Goal: Communication & Community: Share content

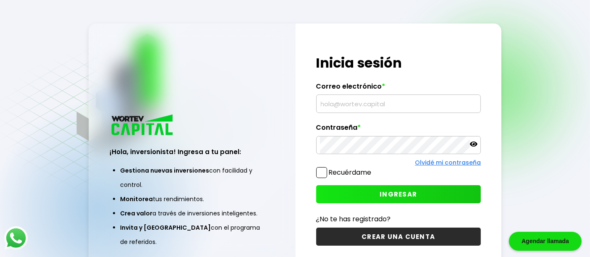
type input "[EMAIL_ADDRESS][DOMAIN_NAME]"
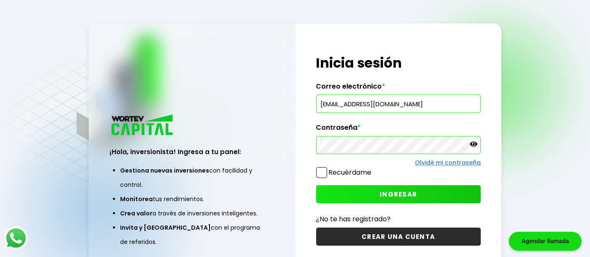
click at [320, 171] on span at bounding box center [321, 172] width 11 height 11
click at [374, 169] on input "Recuérdame" at bounding box center [374, 169] width 0 height 0
click at [393, 186] on button "INGRESAR" at bounding box center [398, 194] width 165 height 18
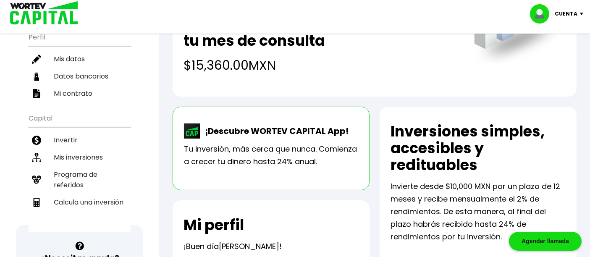
scroll to position [61, 0]
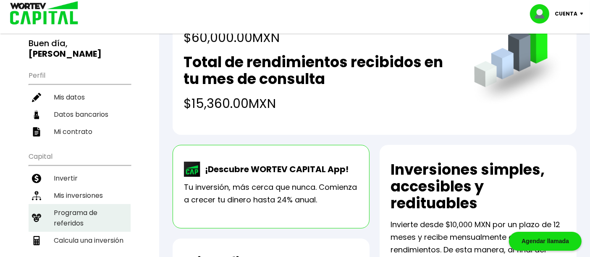
click at [72, 204] on li "Programa de referidos" at bounding box center [80, 218] width 102 height 28
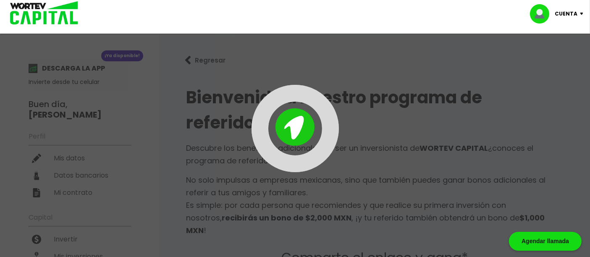
type input "[URL][DOMAIN_NAME]"
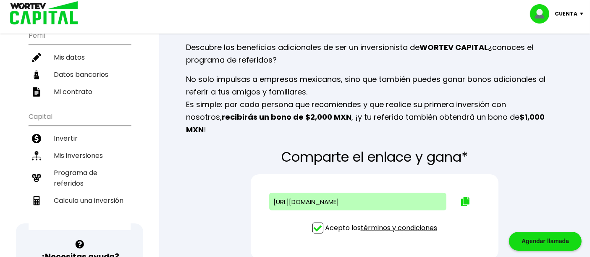
scroll to position [140, 0]
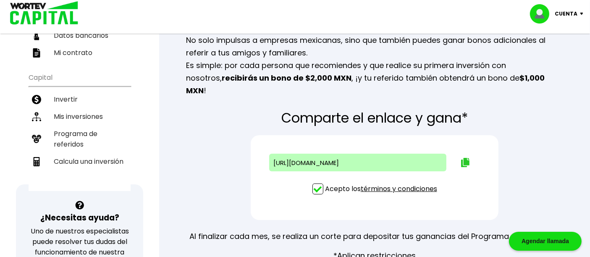
click at [464, 158] on img at bounding box center [465, 162] width 8 height 9
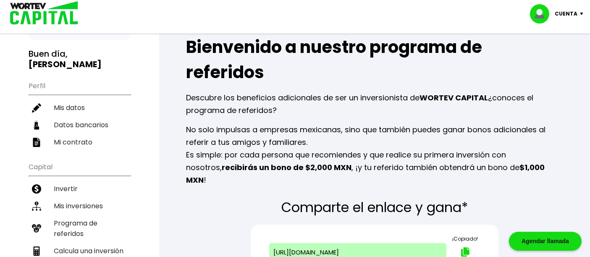
scroll to position [47, 0]
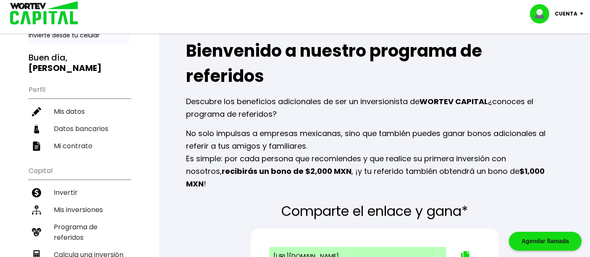
click at [350, 140] on p "No solo impulsas a empresas mexicanas, sino que también puedes ganar bonos adic…" at bounding box center [374, 158] width 377 height 63
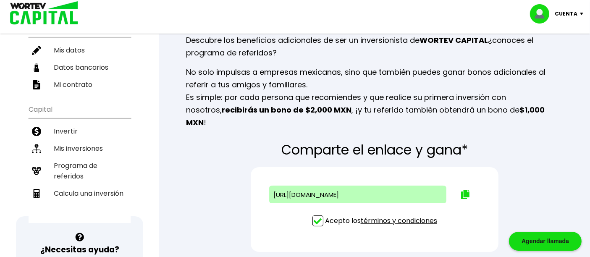
scroll to position [93, 0]
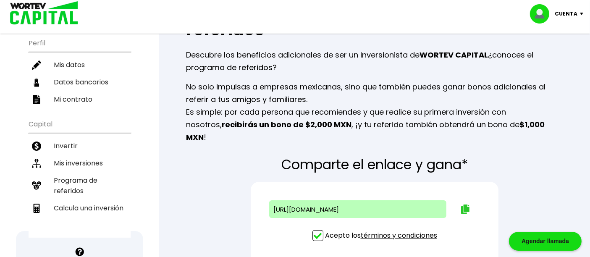
click at [464, 205] on img at bounding box center [465, 209] width 8 height 9
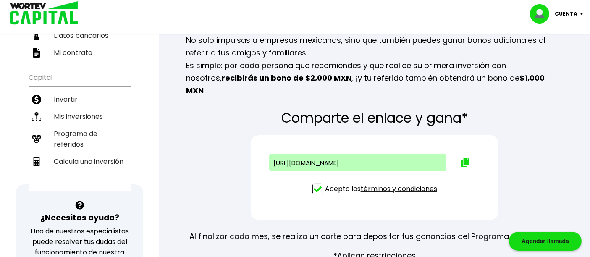
scroll to position [187, 0]
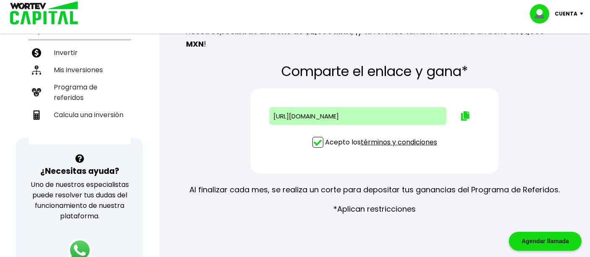
click at [317, 137] on span at bounding box center [318, 142] width 11 height 11
click at [383, 149] on input "Acepto los términos y condiciones" at bounding box center [383, 149] width 0 height 0
click at [318, 137] on span at bounding box center [318, 142] width 11 height 11
click at [383, 149] on input "Acepto los términos y condiciones" at bounding box center [383, 149] width 0 height 0
type input "[URL][DOMAIN_NAME]"
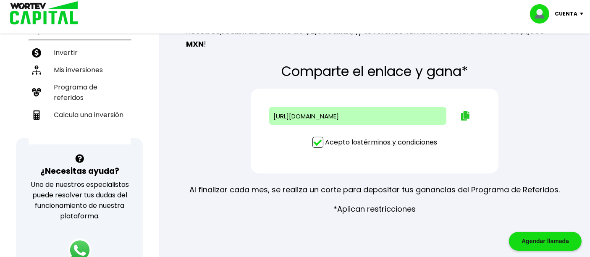
click at [464, 111] on img at bounding box center [465, 115] width 8 height 9
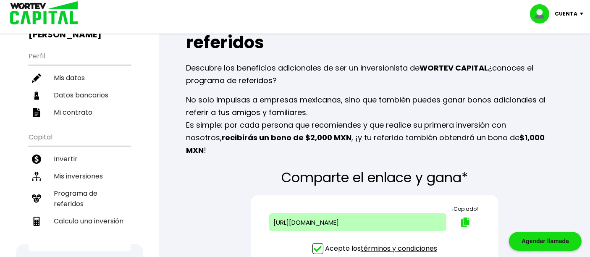
scroll to position [47, 0]
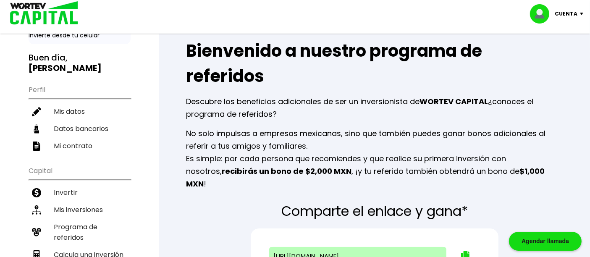
click at [245, 153] on p "No solo impulsas a empresas mexicanas, sino que también puedes ganar bonos adic…" at bounding box center [374, 158] width 377 height 63
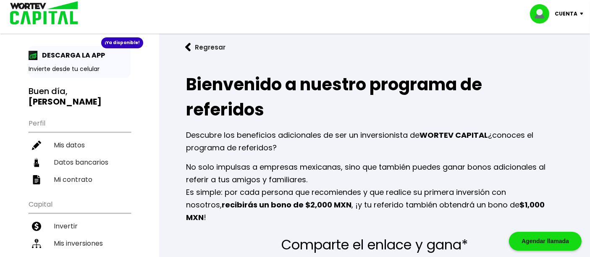
scroll to position [0, 0]
